Goal: Information Seeking & Learning: Learn about a topic

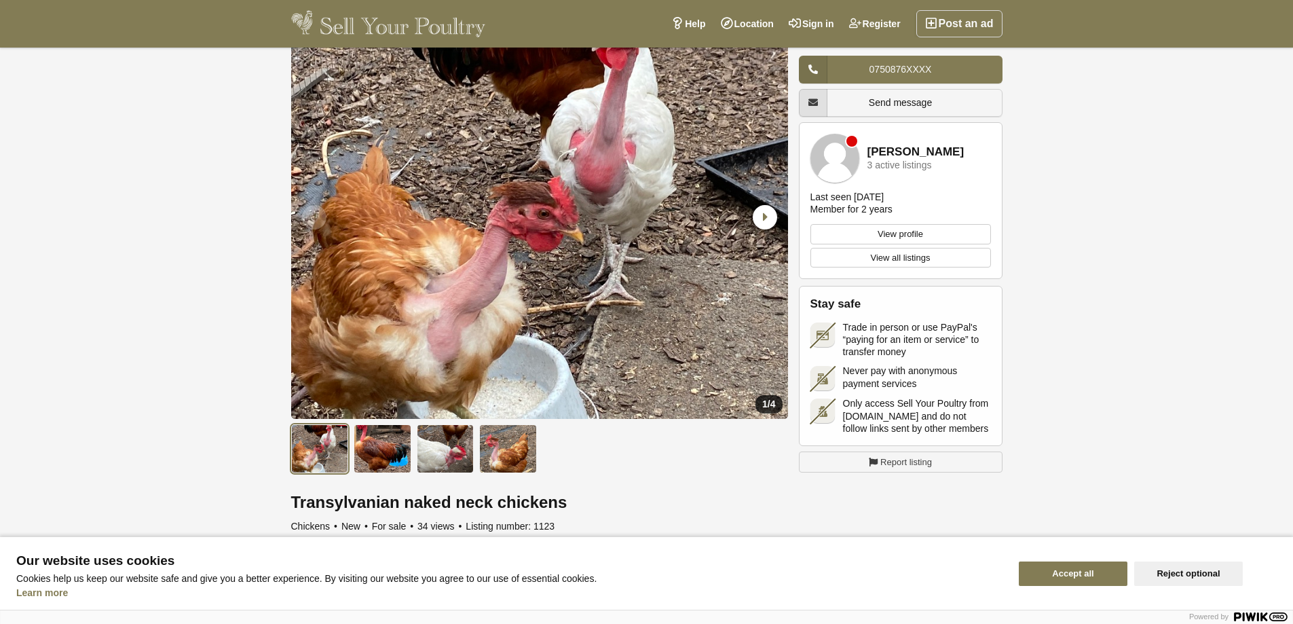
scroll to position [136, 0]
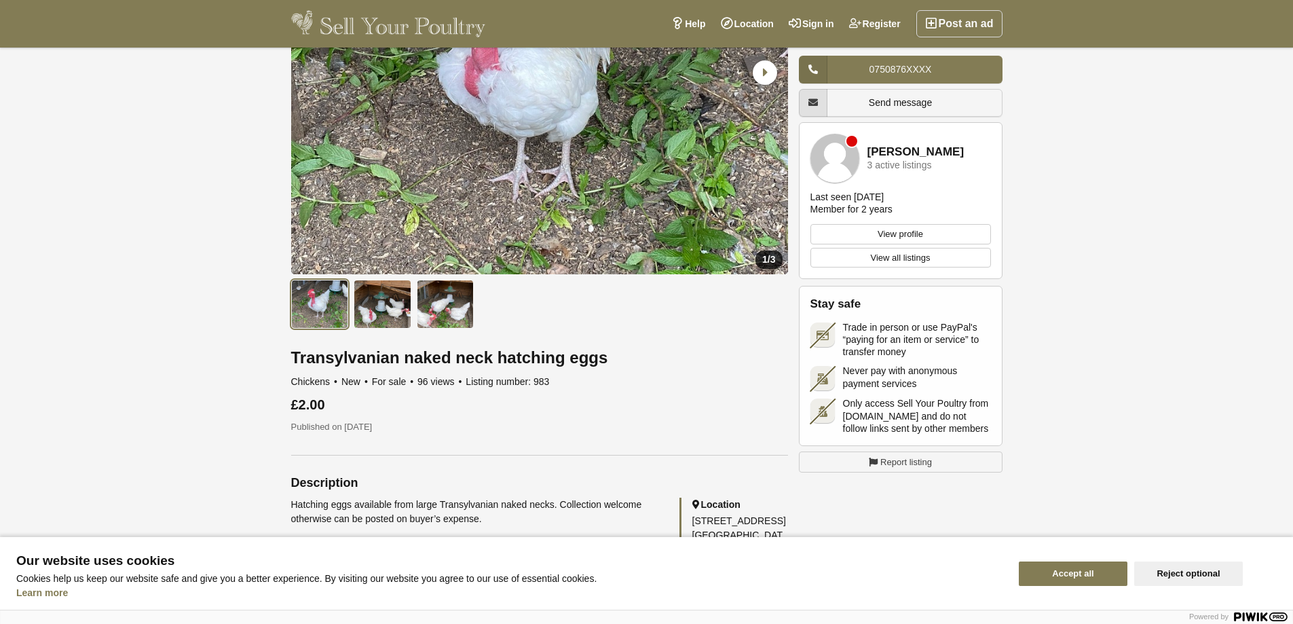
scroll to position [68, 0]
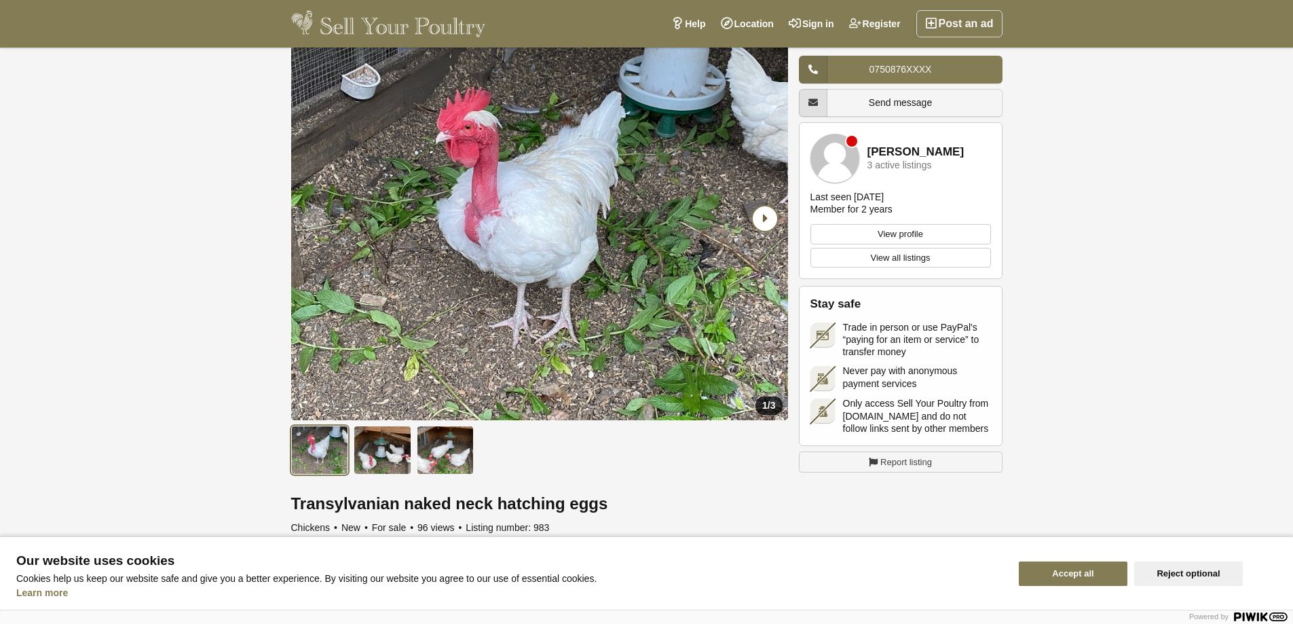
click at [759, 219] on icon "Next slide" at bounding box center [765, 218] width 24 height 24
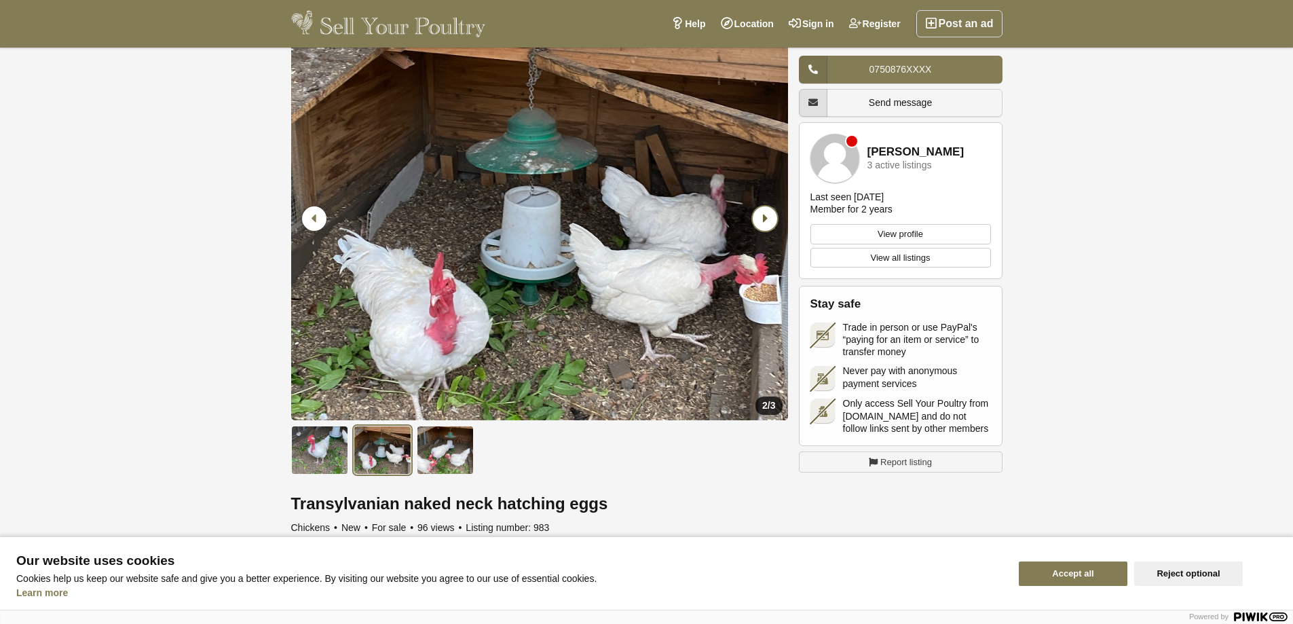
click at [759, 219] on icon "Next slide" at bounding box center [765, 218] width 24 height 24
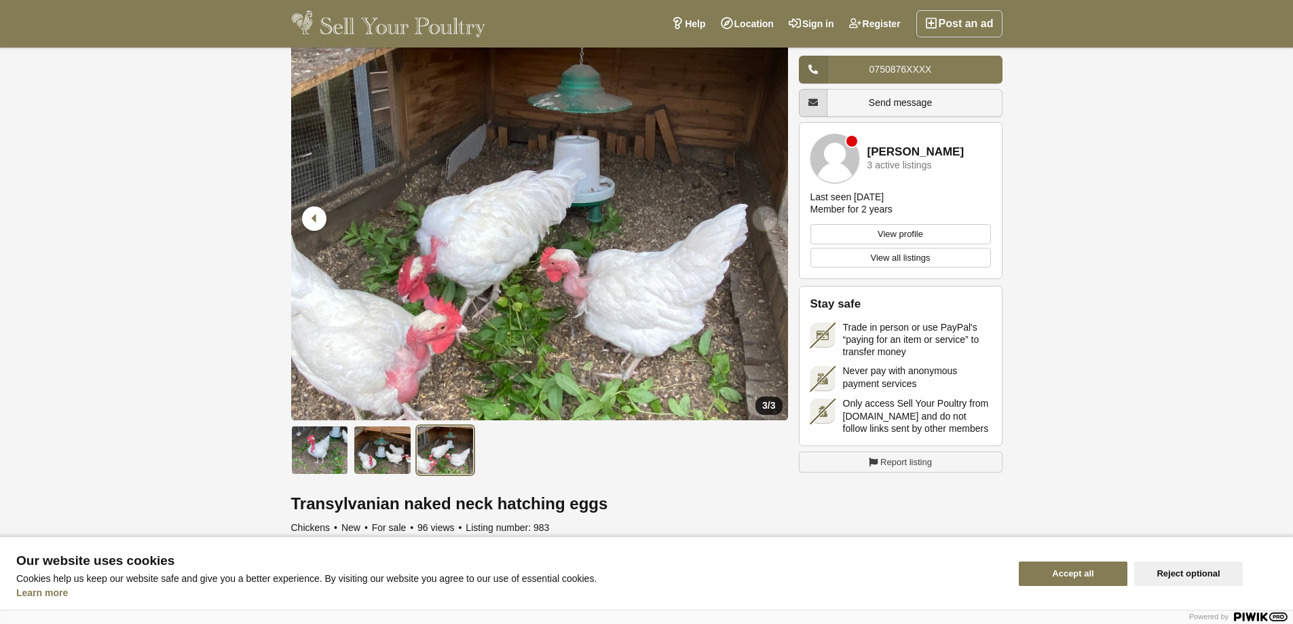
click at [759, 218] on icon "Next slide" at bounding box center [765, 218] width 24 height 24
click at [758, 222] on icon "Next slide" at bounding box center [765, 218] width 24 height 24
